Goal: Information Seeking & Learning: Learn about a topic

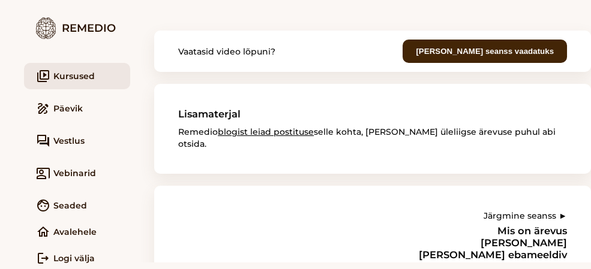
scroll to position [8, 0]
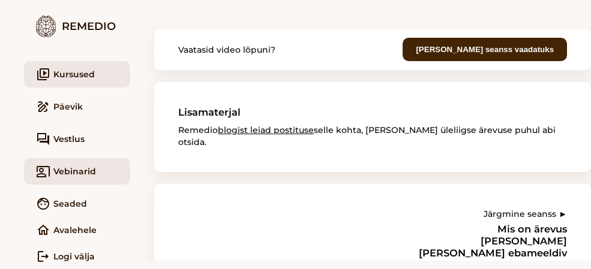
click at [62, 170] on link "co_present Vebinarid" at bounding box center [77, 171] width 106 height 26
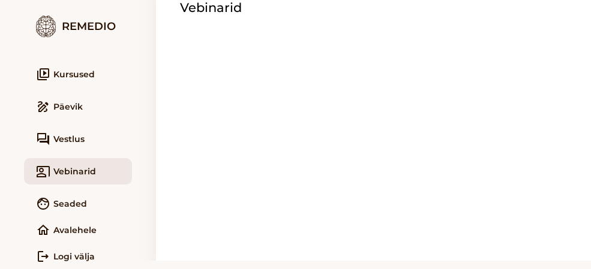
scroll to position [74, 0]
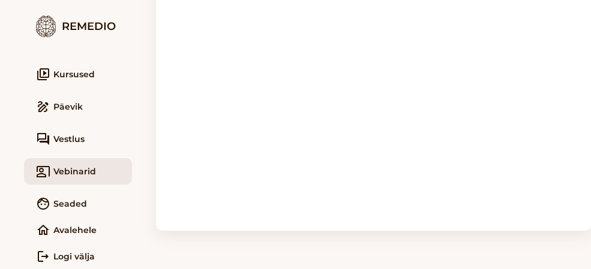
click at [72, 169] on link "co_present Vebinarid" at bounding box center [78, 171] width 108 height 26
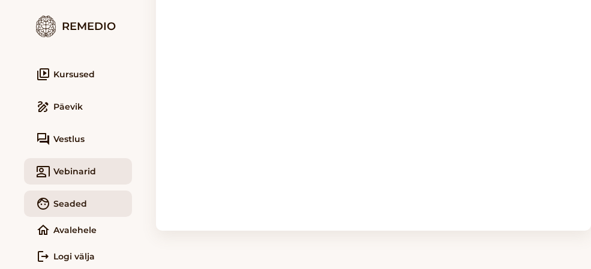
click at [77, 202] on link "face Seaded" at bounding box center [78, 204] width 108 height 26
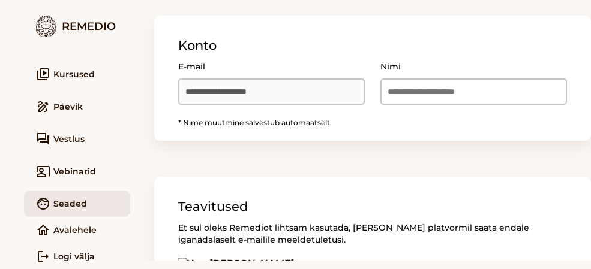
click at [393, 89] on input "E-mail" at bounding box center [473, 92] width 187 height 26
type input "*"
type input "****"
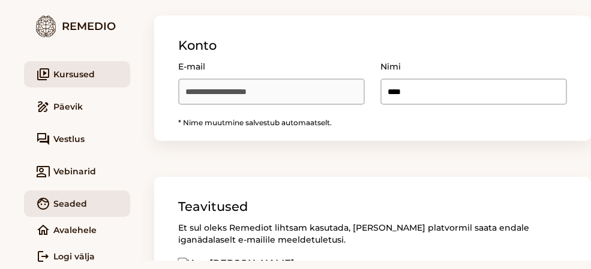
click at [77, 74] on link "video_library Kursused" at bounding box center [77, 74] width 106 height 26
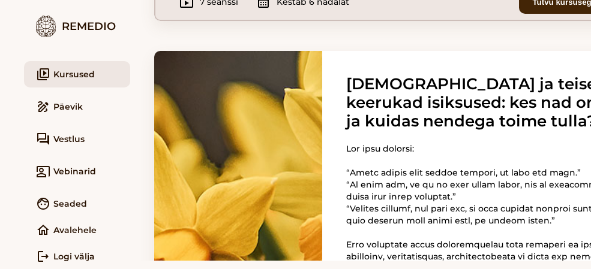
scroll to position [479, 0]
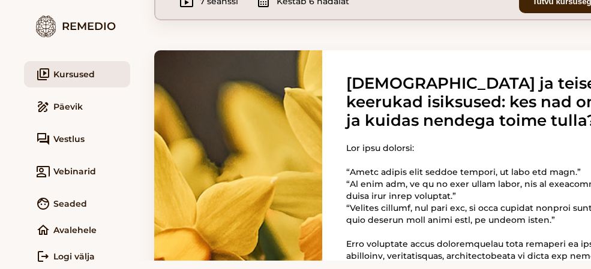
click at [537, 13] on button "Tutvu kursusega" at bounding box center [564, 1] width 90 height 23
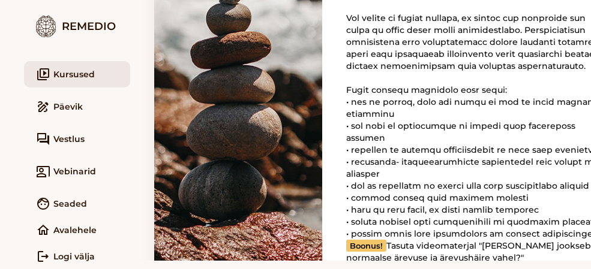
scroll to position [239, 0]
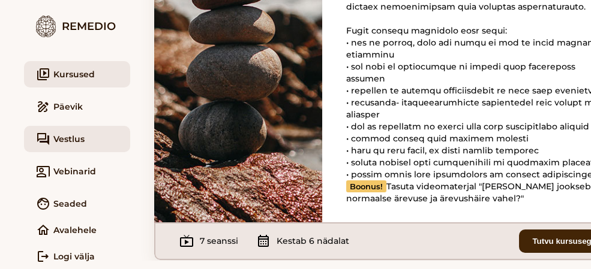
click at [71, 139] on span "Vestlus" at bounding box center [68, 139] width 31 height 12
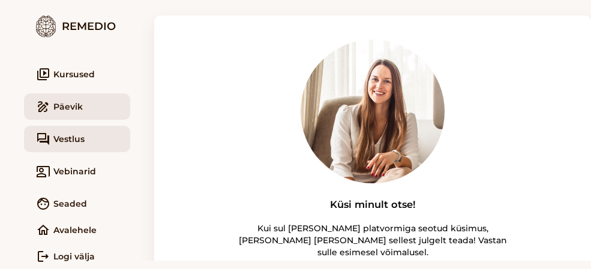
click at [64, 106] on link "draw Päevik" at bounding box center [77, 107] width 106 height 26
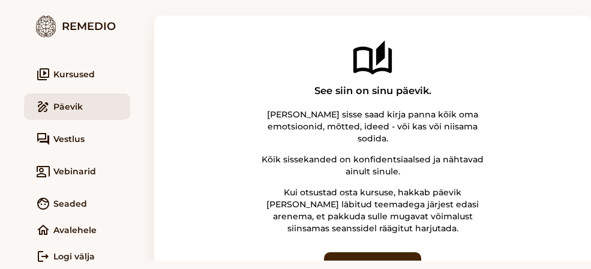
click at [64, 106] on link "draw Päevik" at bounding box center [77, 107] width 106 height 26
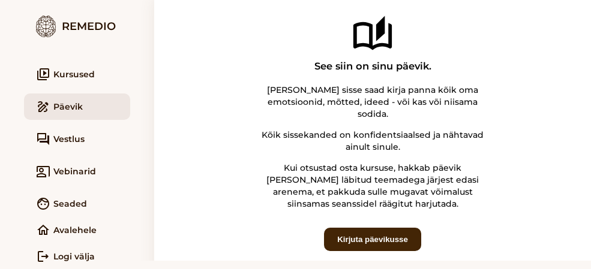
scroll to position [64, 0]
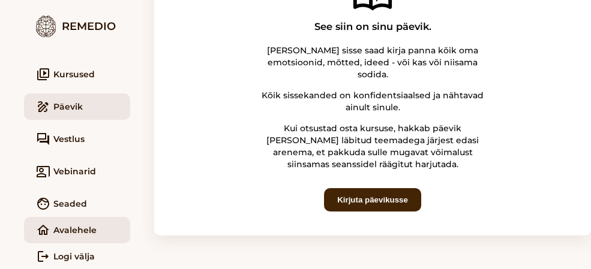
click at [92, 229] on link "home Avalehele" at bounding box center [77, 230] width 106 height 26
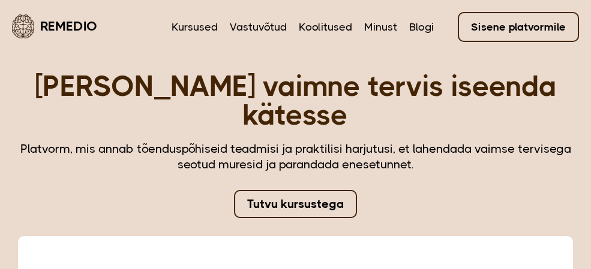
click at [288, 190] on link "Tutvu kursustega" at bounding box center [295, 204] width 123 height 28
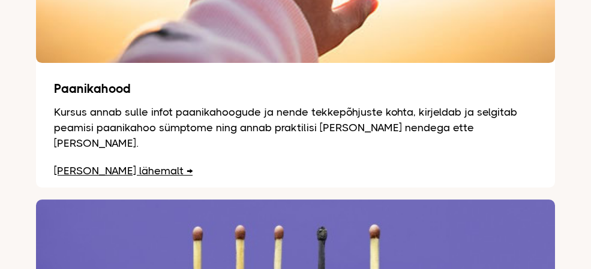
scroll to position [1140, 0]
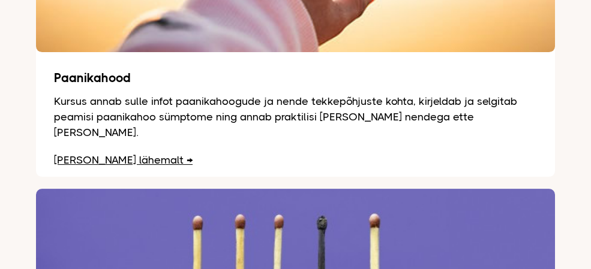
click at [97, 154] on link "Loe lähemalt" at bounding box center [123, 160] width 139 height 12
